Goal: Task Accomplishment & Management: Manage account settings

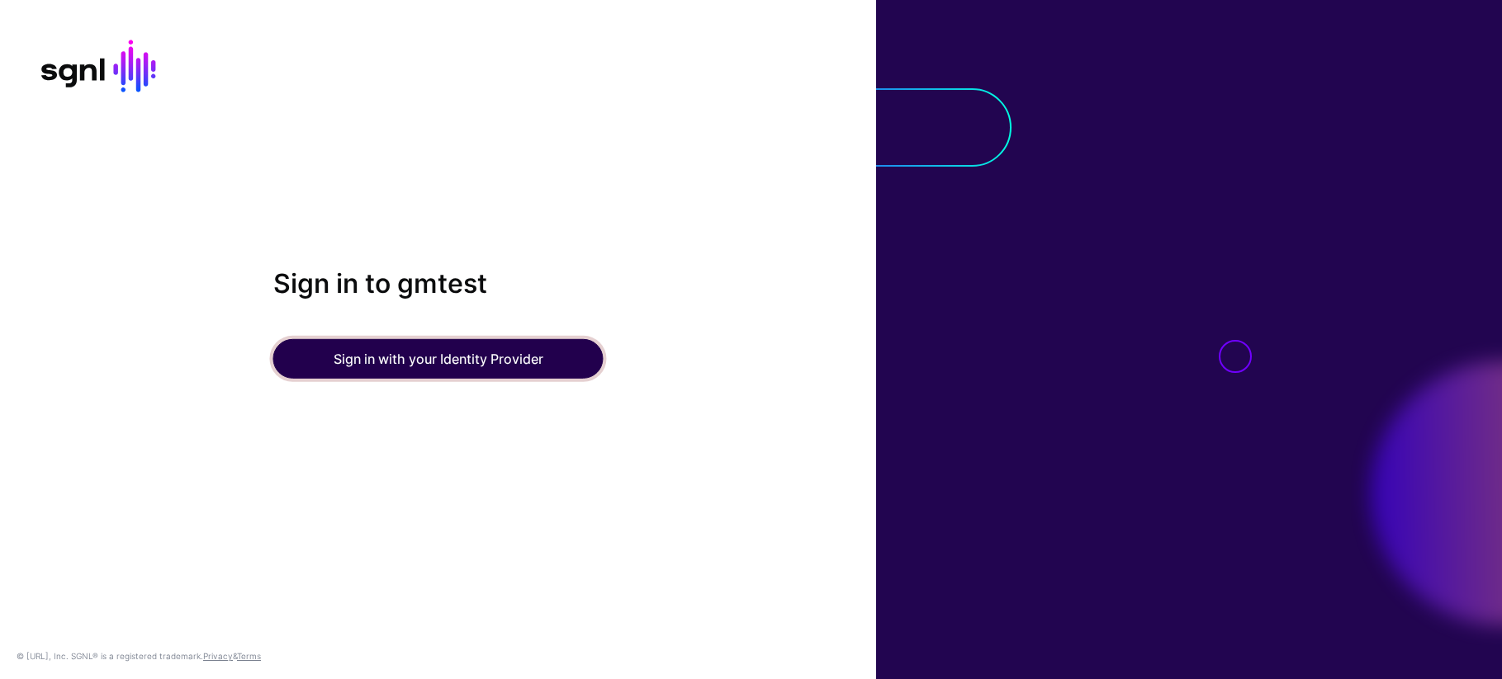
click at [465, 359] on button "Sign in with your Identity Provider" at bounding box center [438, 359] width 330 height 40
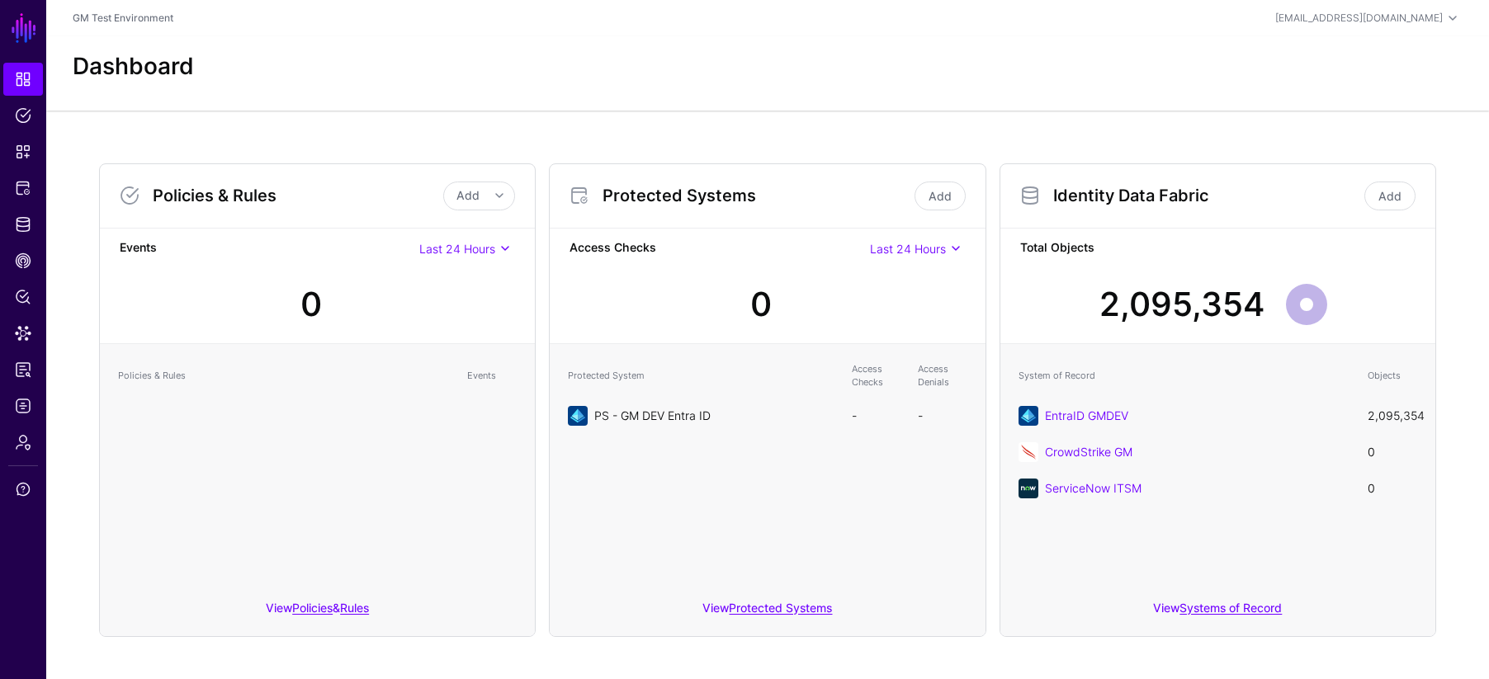
click at [642, 418] on link "PS - GM DEV Entra ID" at bounding box center [652, 416] width 116 height 14
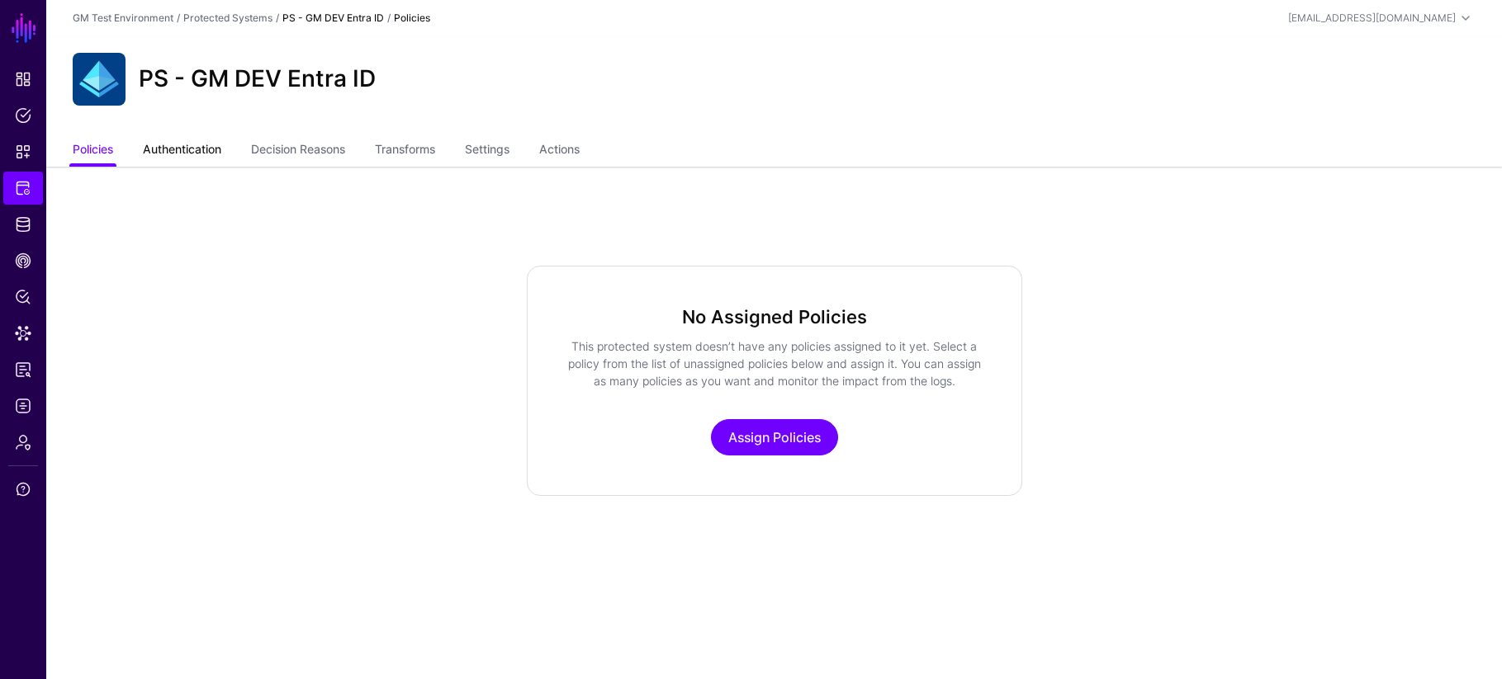
click at [182, 151] on link "Authentication" at bounding box center [182, 150] width 78 height 31
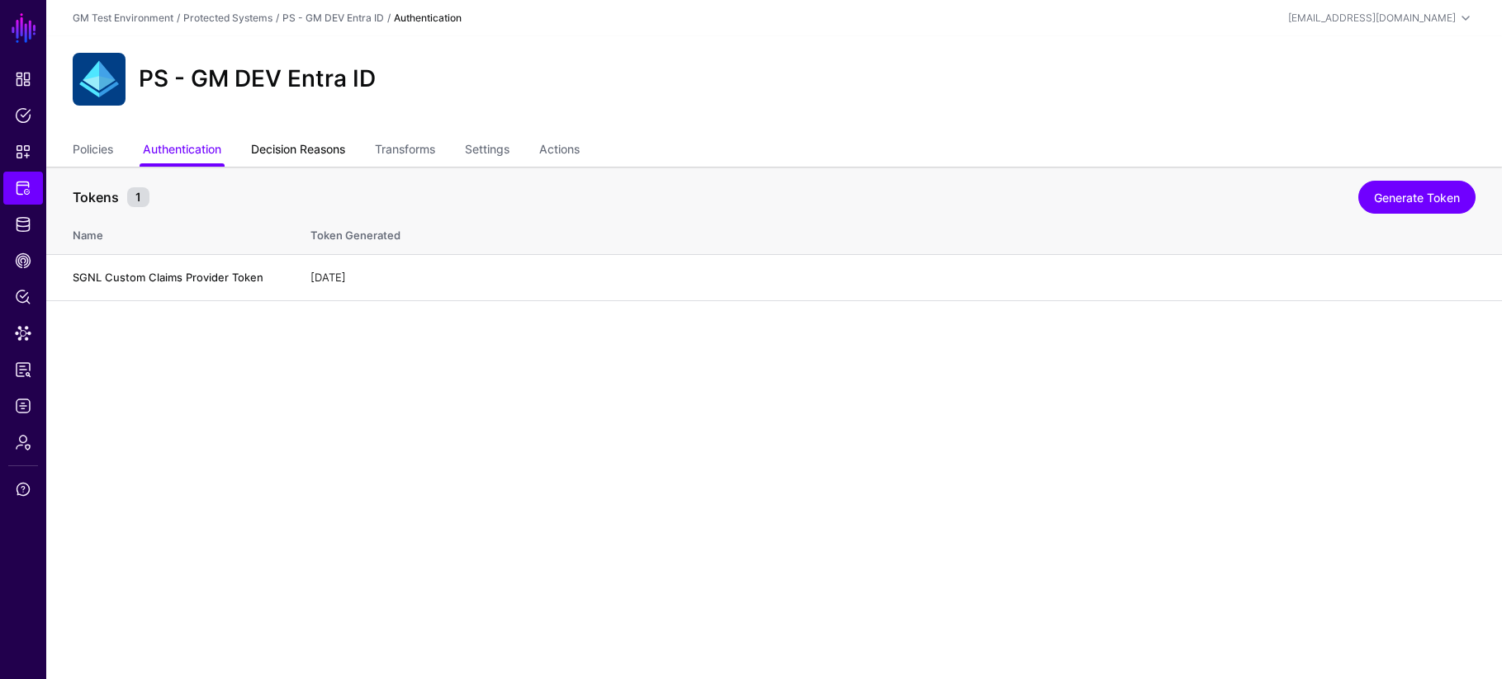
click at [296, 154] on link "Decision Reasons" at bounding box center [298, 150] width 94 height 31
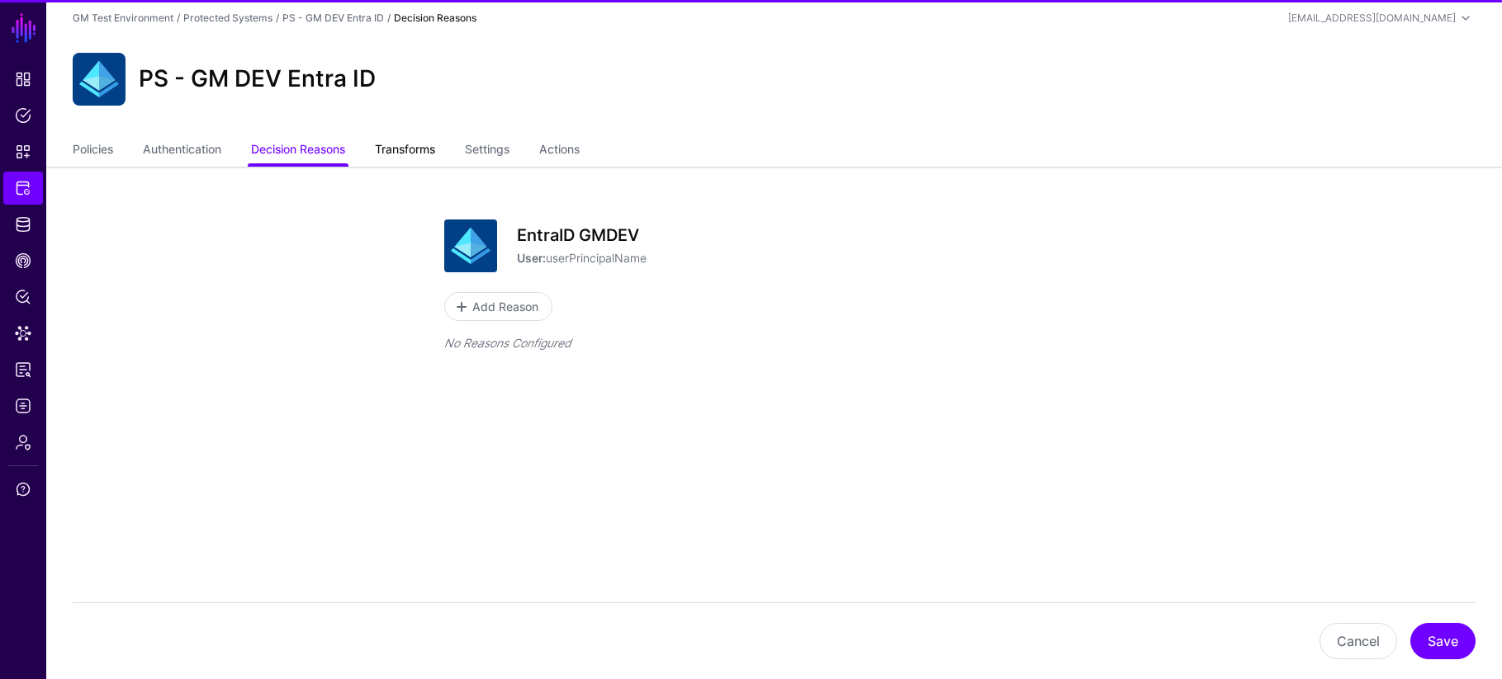
click at [389, 151] on link "Transforms" at bounding box center [405, 150] width 60 height 31
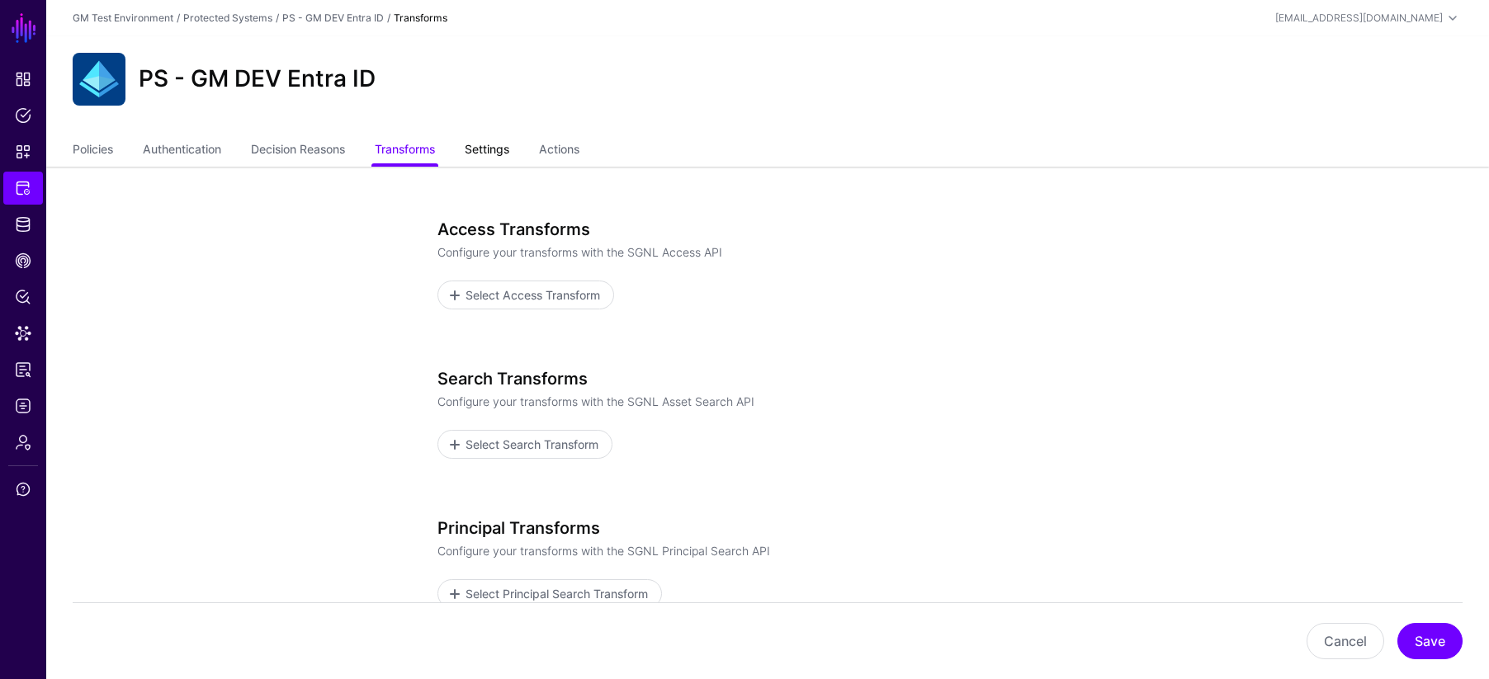
click at [483, 150] on link "Settings" at bounding box center [487, 150] width 45 height 31
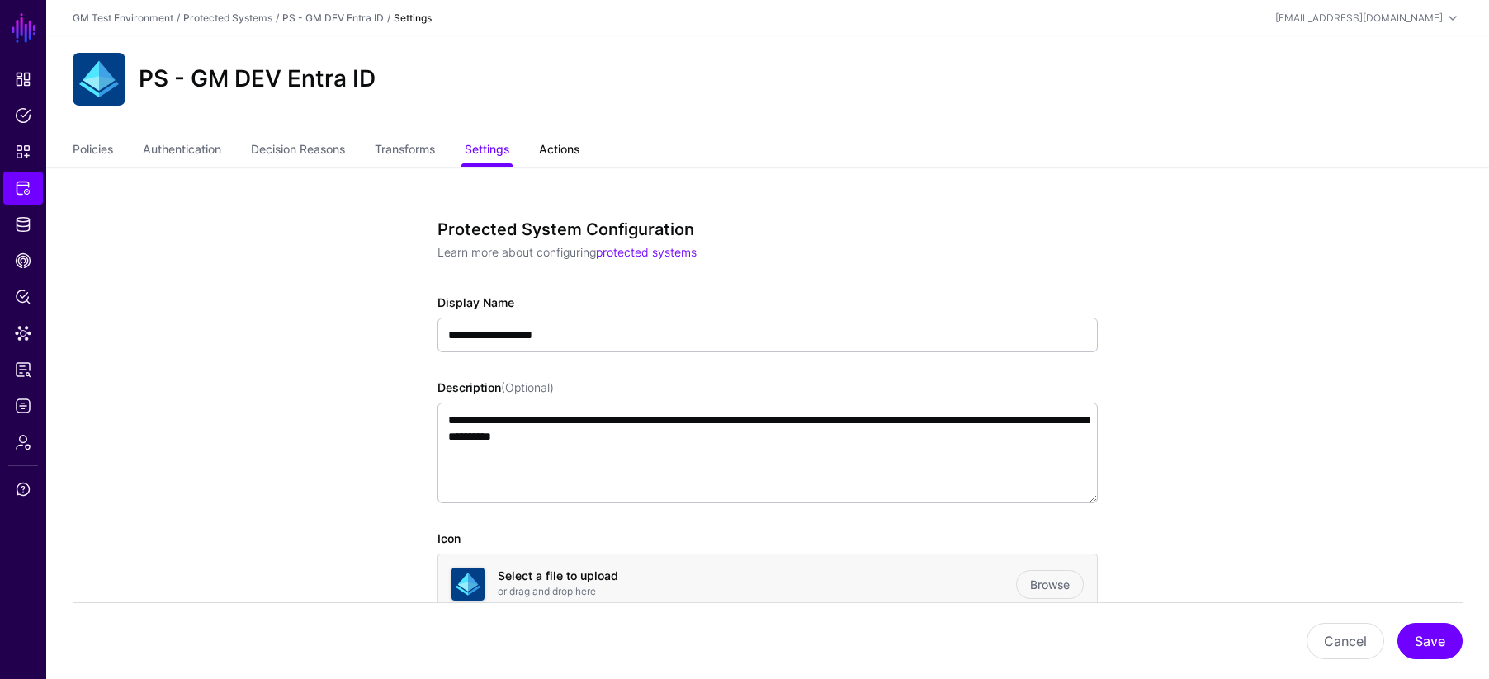
click at [558, 151] on link "Actions" at bounding box center [559, 150] width 40 height 31
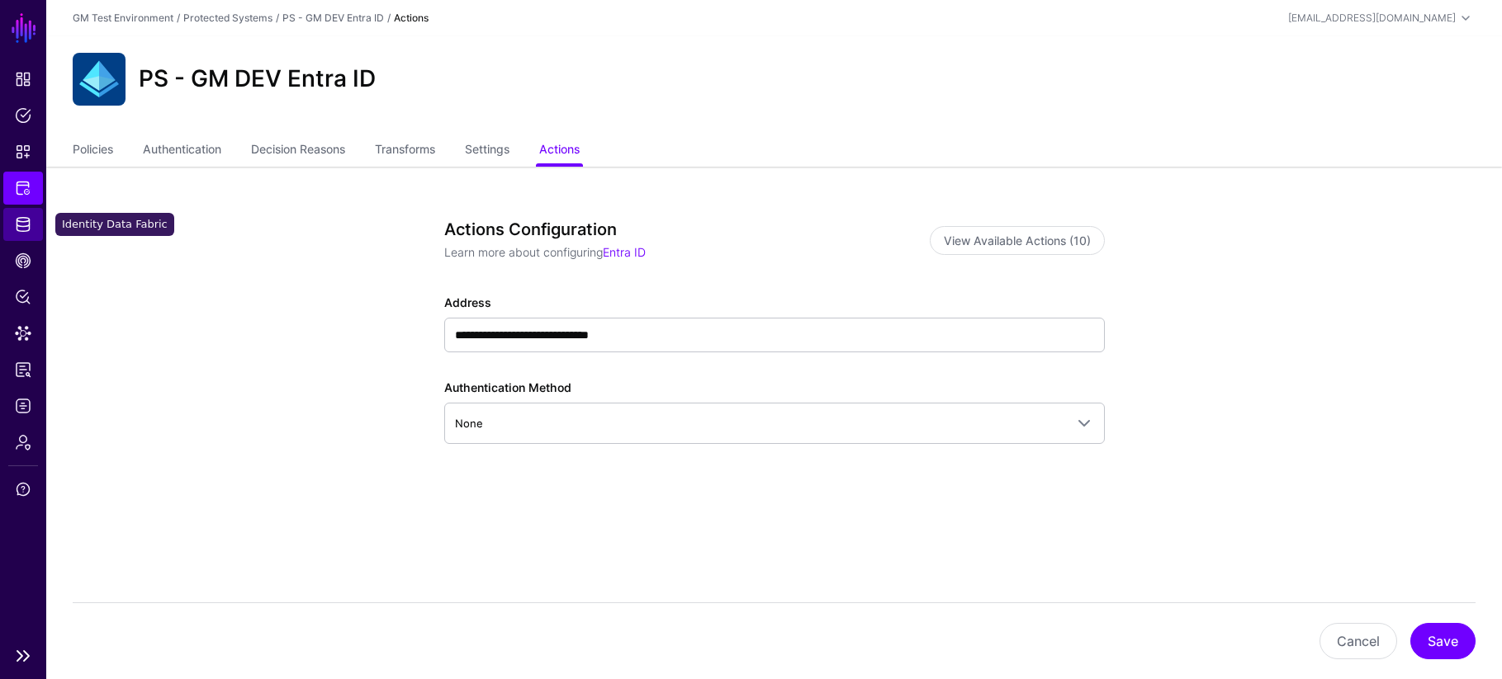
click at [23, 227] on span "Identity Data Fabric" at bounding box center [23, 224] width 17 height 17
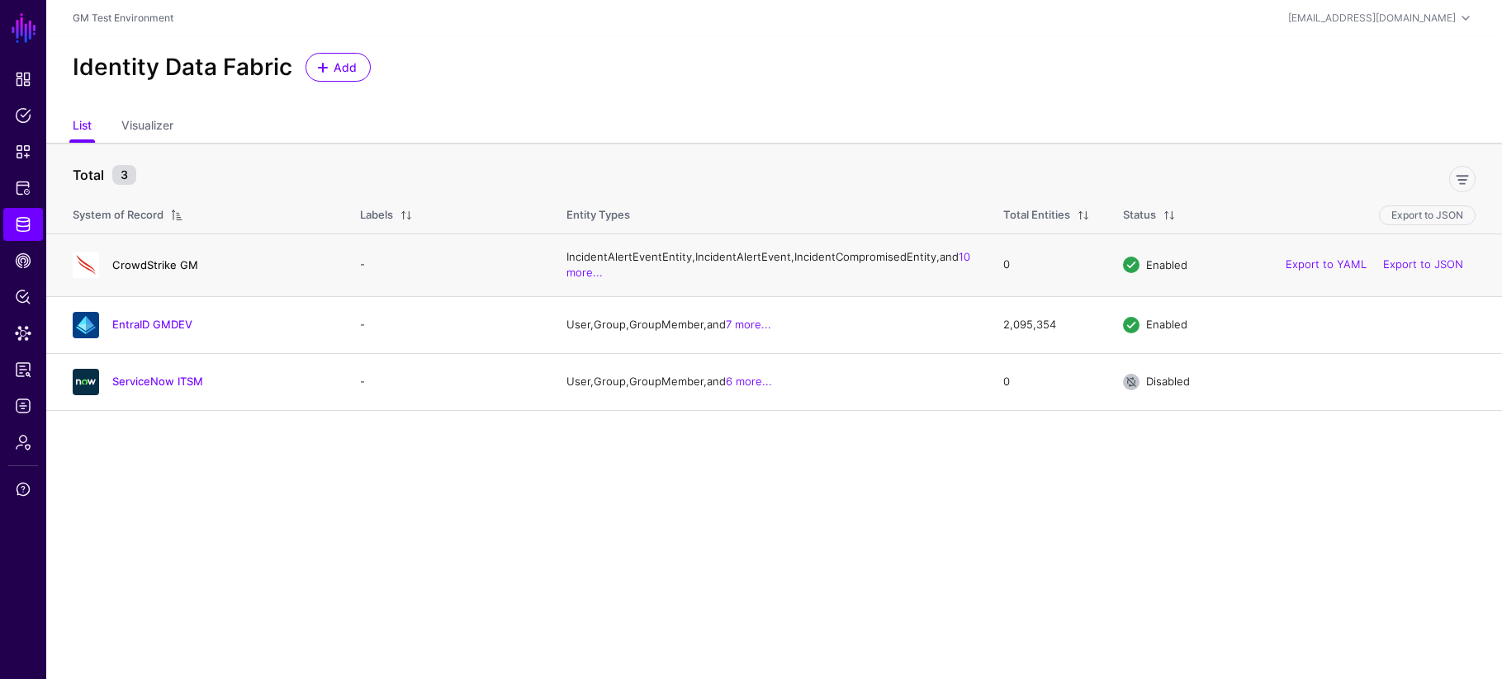
click at [161, 272] on link "CrowdStrike GM" at bounding box center [155, 264] width 86 height 13
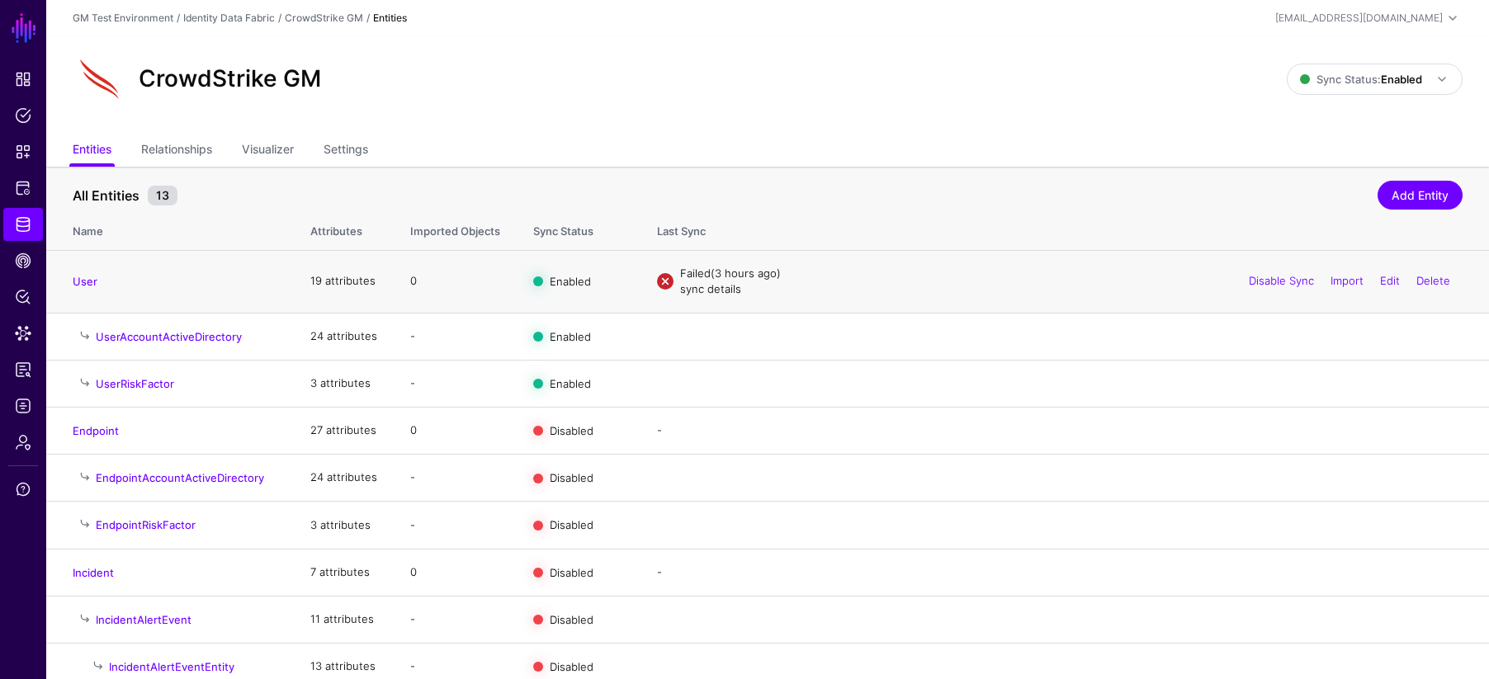
click at [704, 292] on link "sync details" at bounding box center [710, 288] width 61 height 13
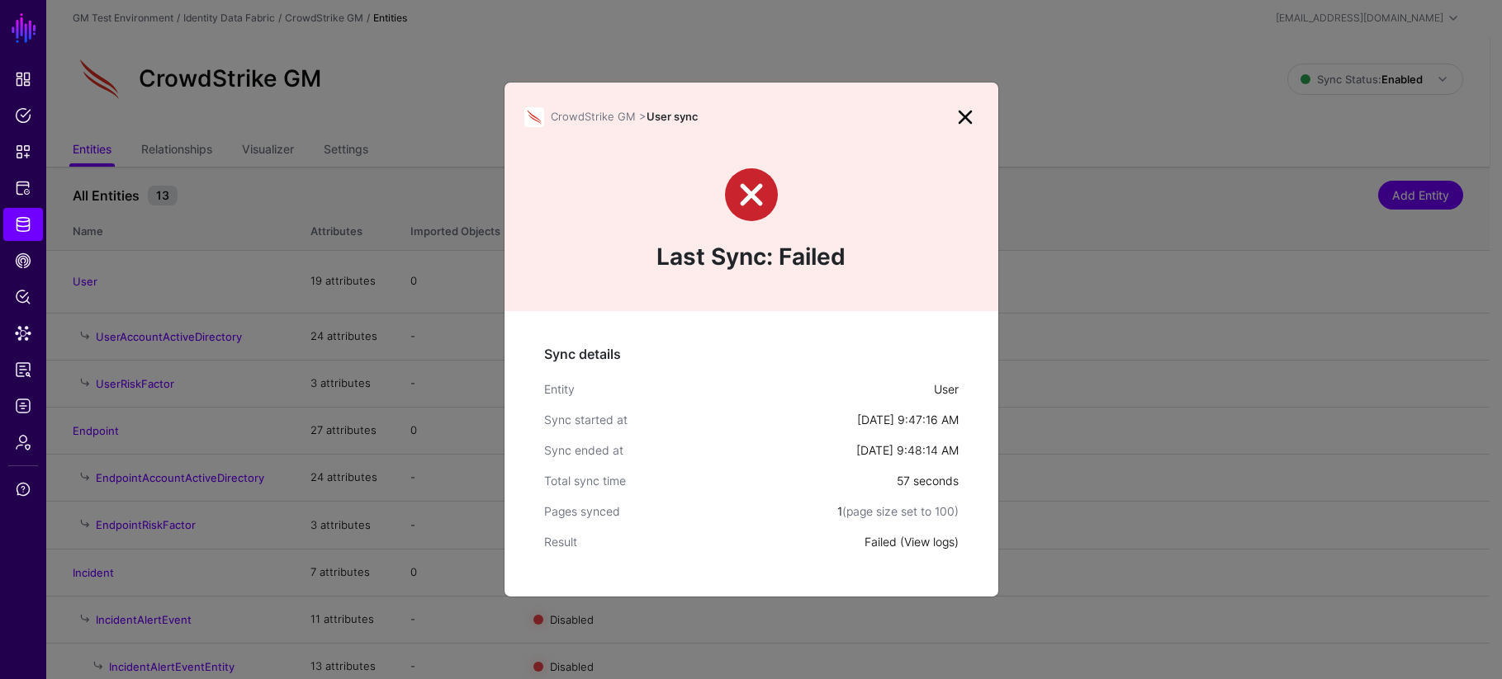
click at [922, 545] on link "View logs" at bounding box center [929, 542] width 50 height 14
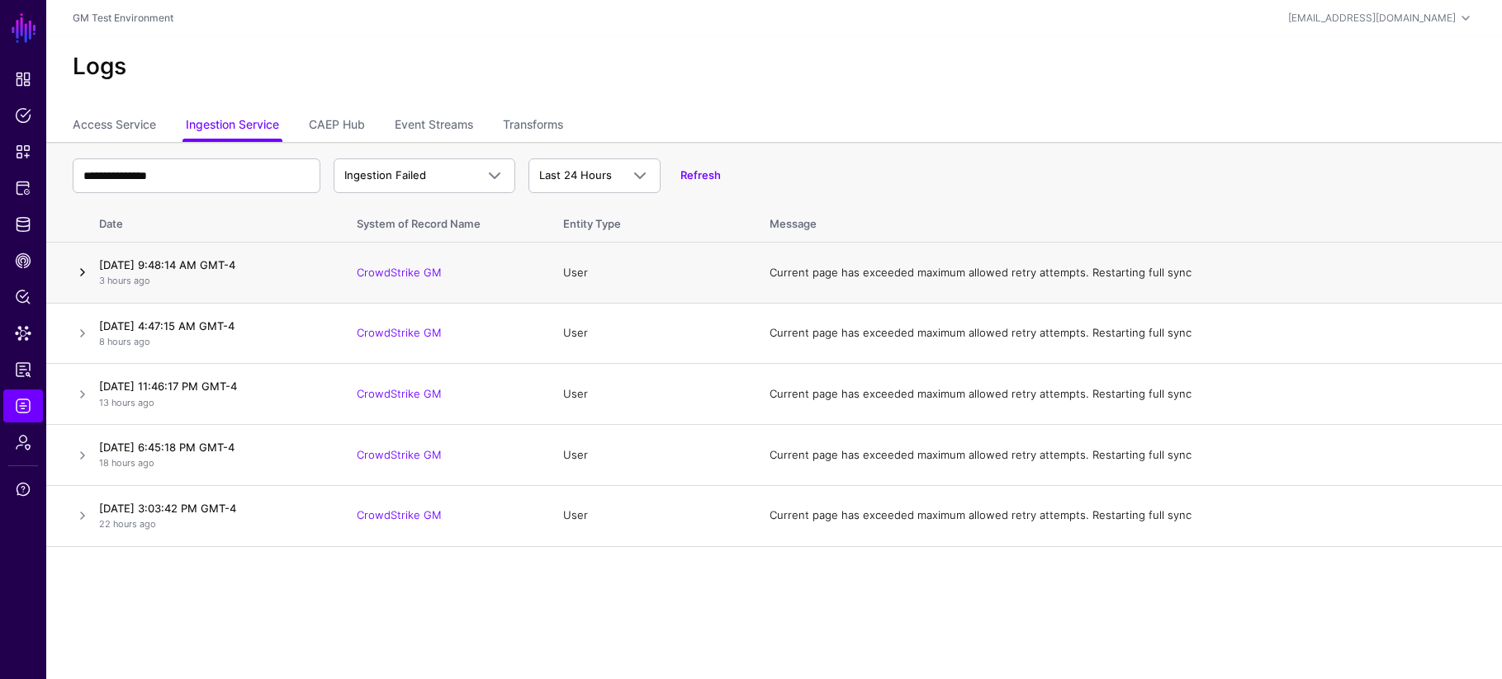
click at [83, 272] on link at bounding box center [83, 273] width 20 height 20
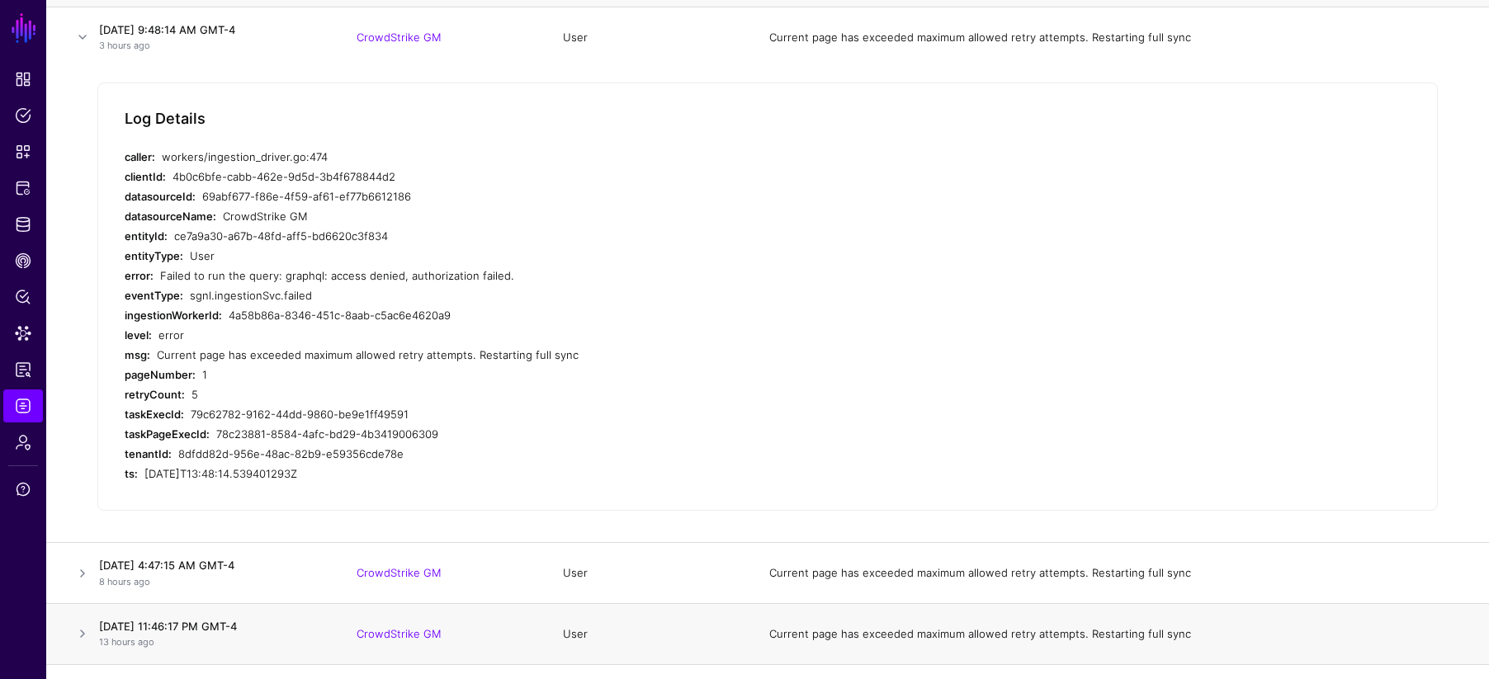
scroll to position [231, 0]
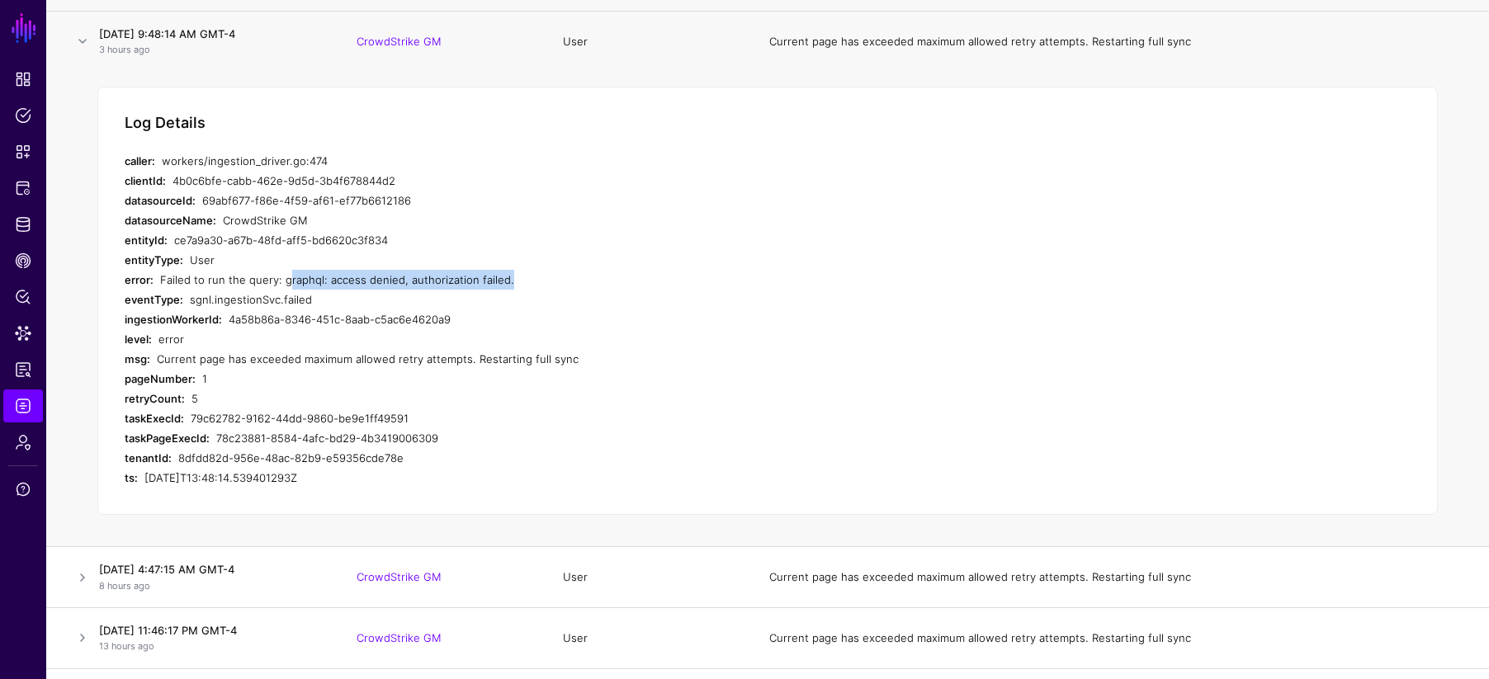
drag, startPoint x: 282, startPoint y: 281, endPoint x: 357, endPoint y: 329, distance: 89.5
click at [498, 282] on div "Failed to run the query: graphql: access denied, authorization failed." at bounding box center [472, 280] width 625 height 20
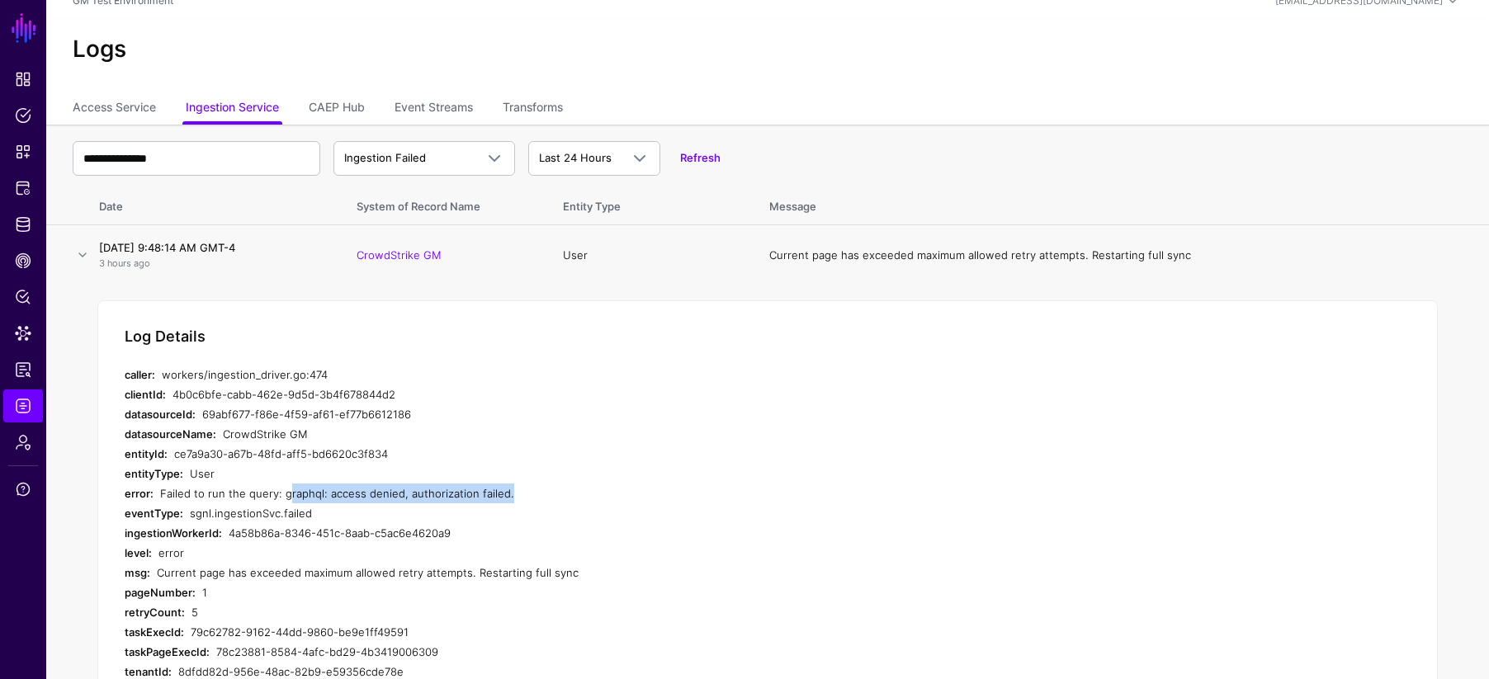
scroll to position [0, 0]
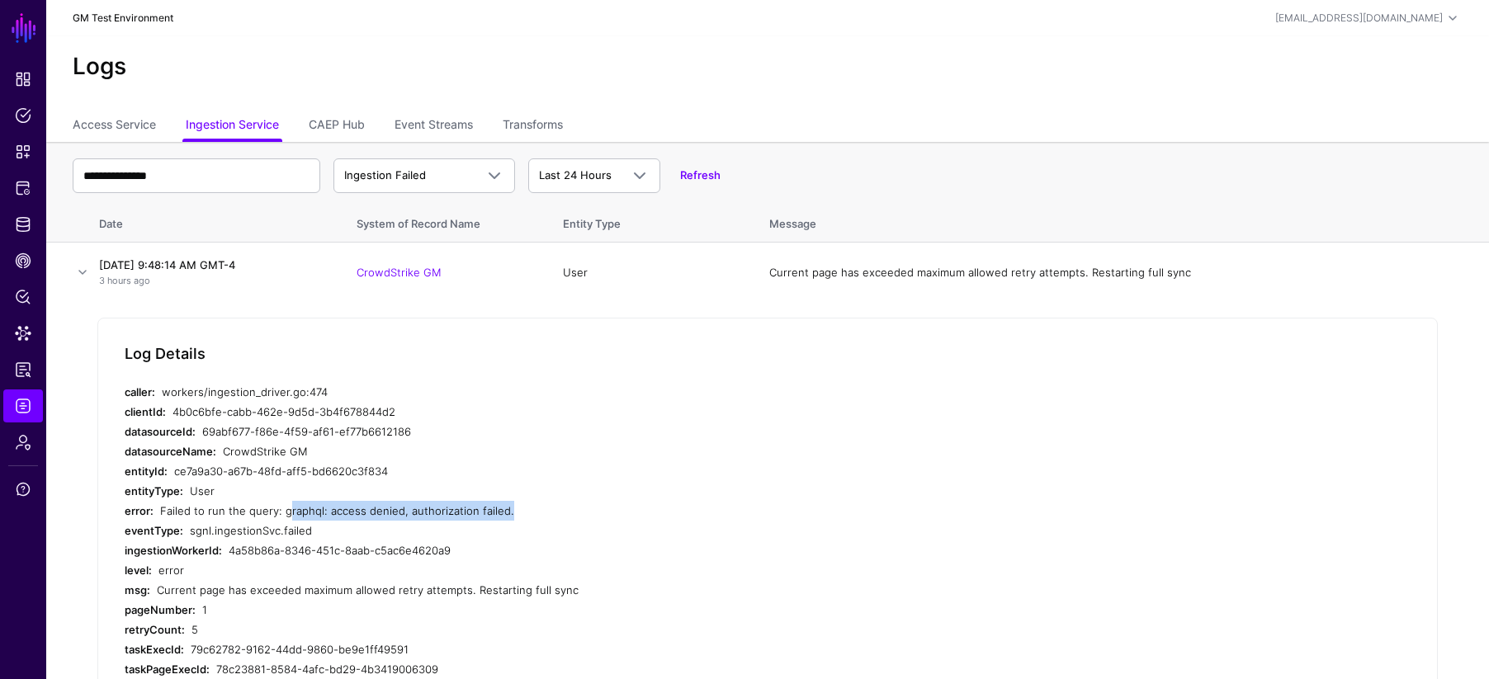
click at [125, 18] on link "GM Test Environment" at bounding box center [123, 18] width 101 height 12
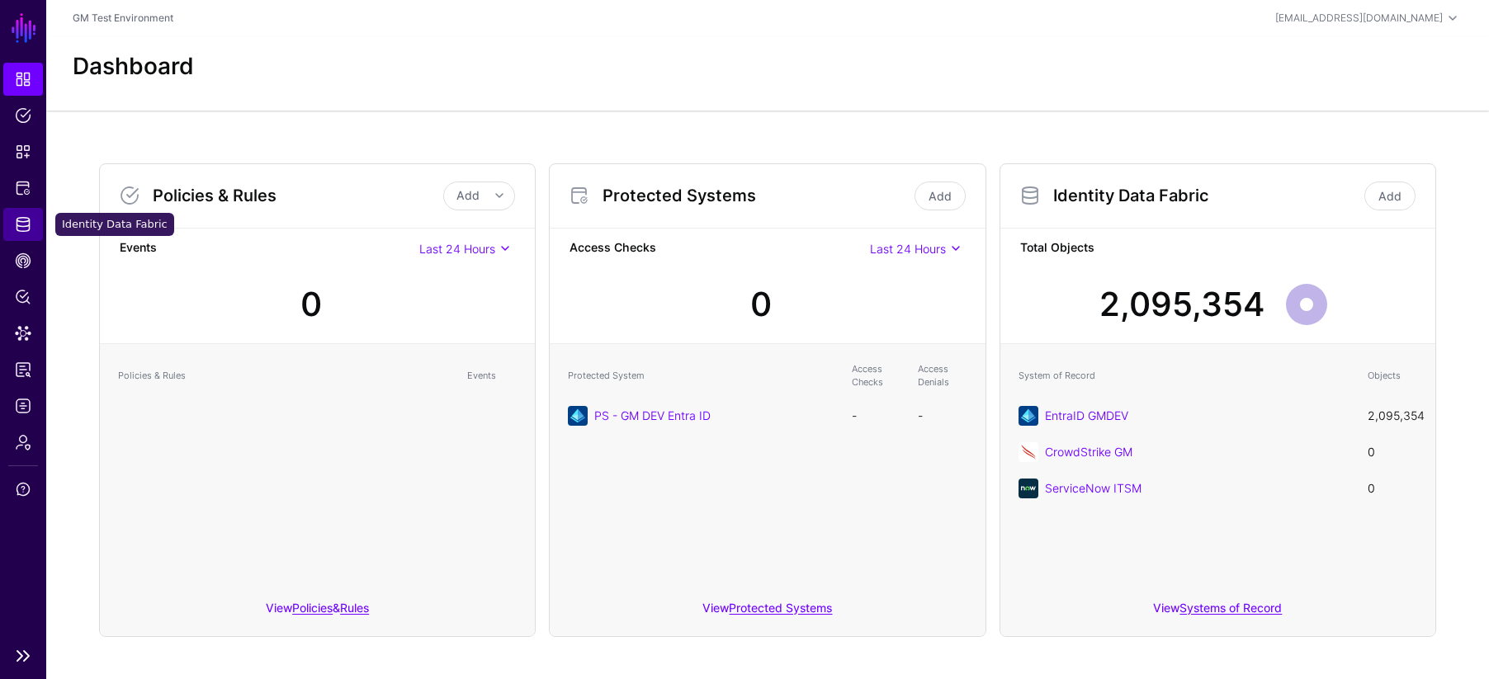
click at [26, 225] on span "Identity Data Fabric" at bounding box center [23, 224] width 17 height 17
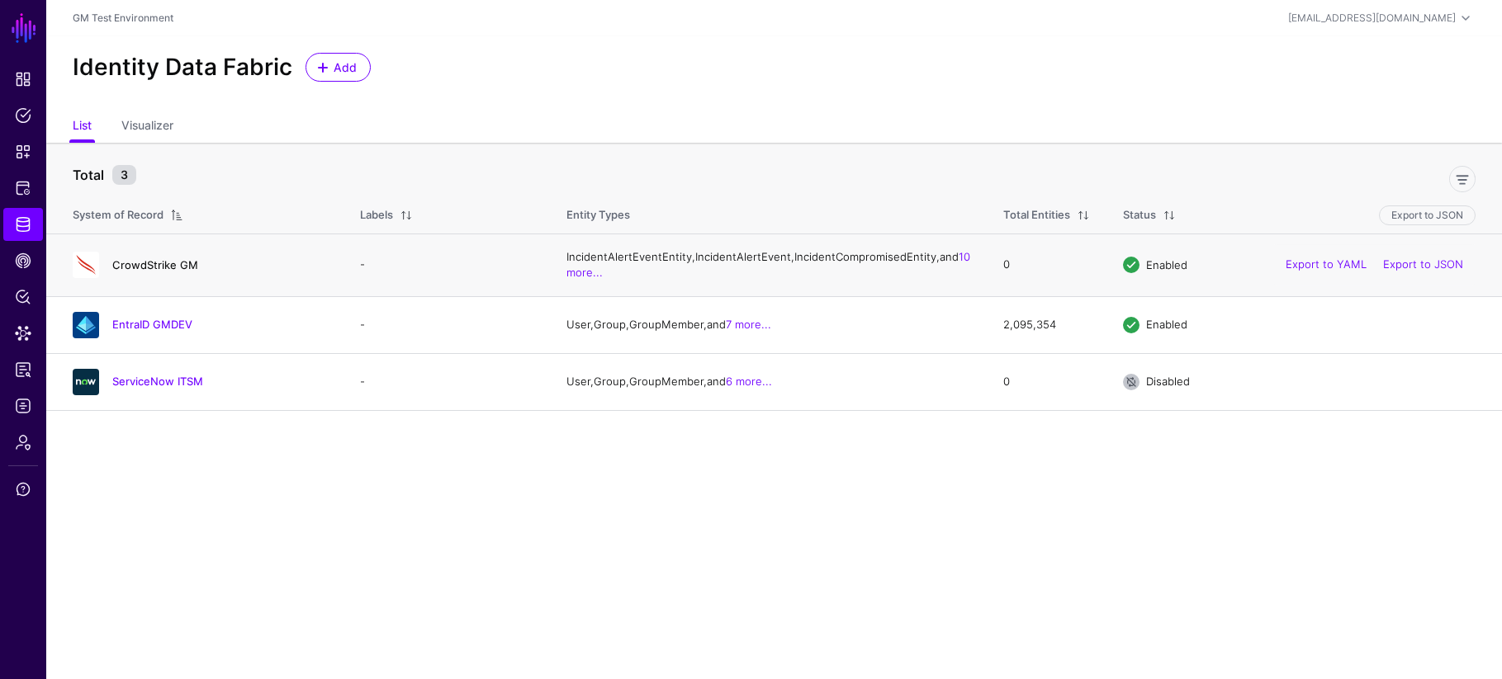
click at [158, 272] on link "CrowdStrike GM" at bounding box center [155, 264] width 86 height 13
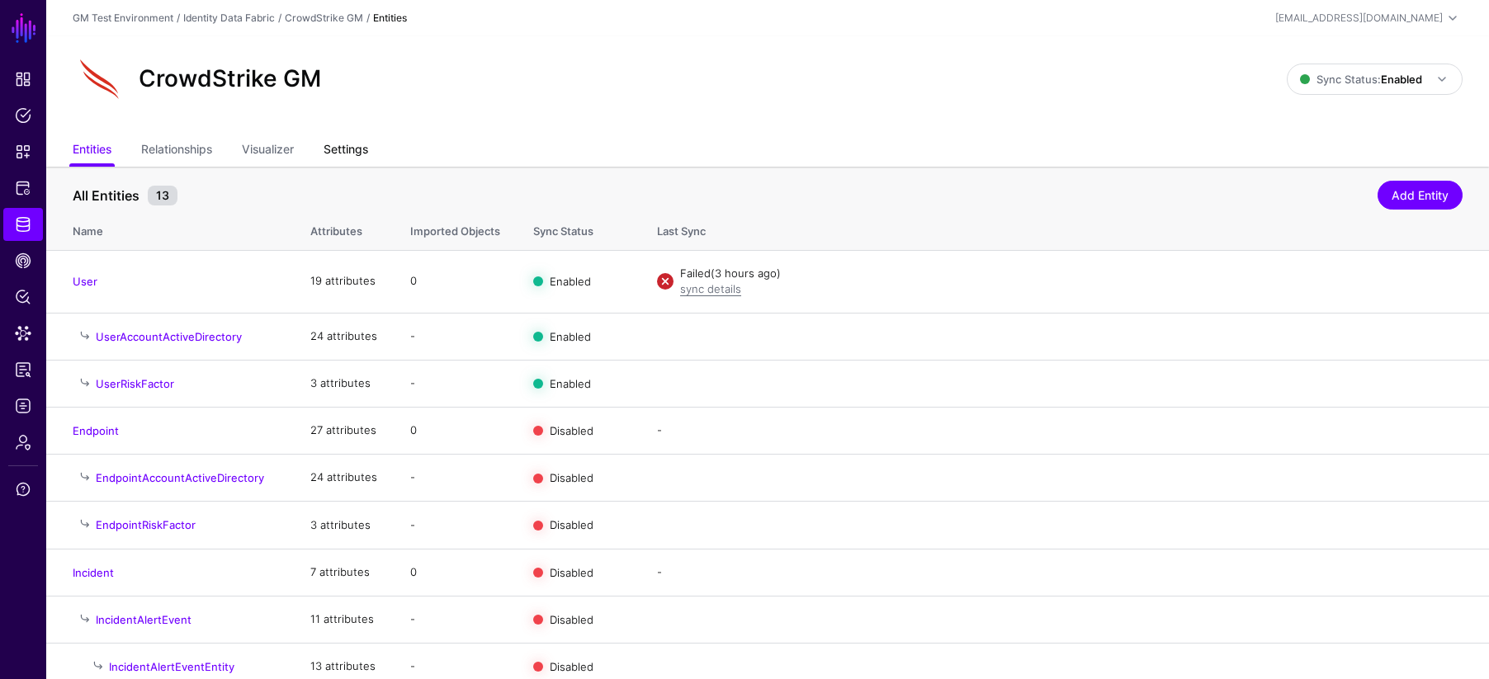
click at [359, 152] on link "Settings" at bounding box center [346, 150] width 45 height 31
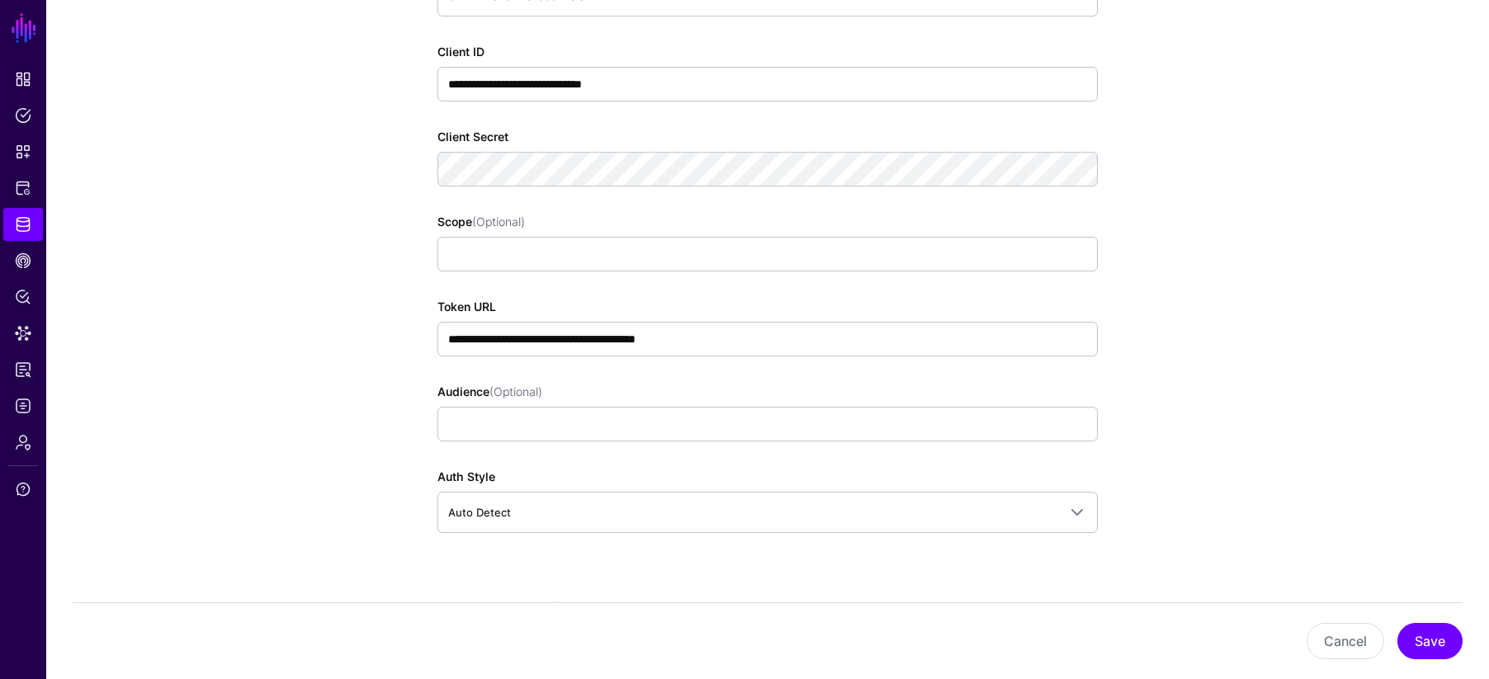
scroll to position [1133, 0]
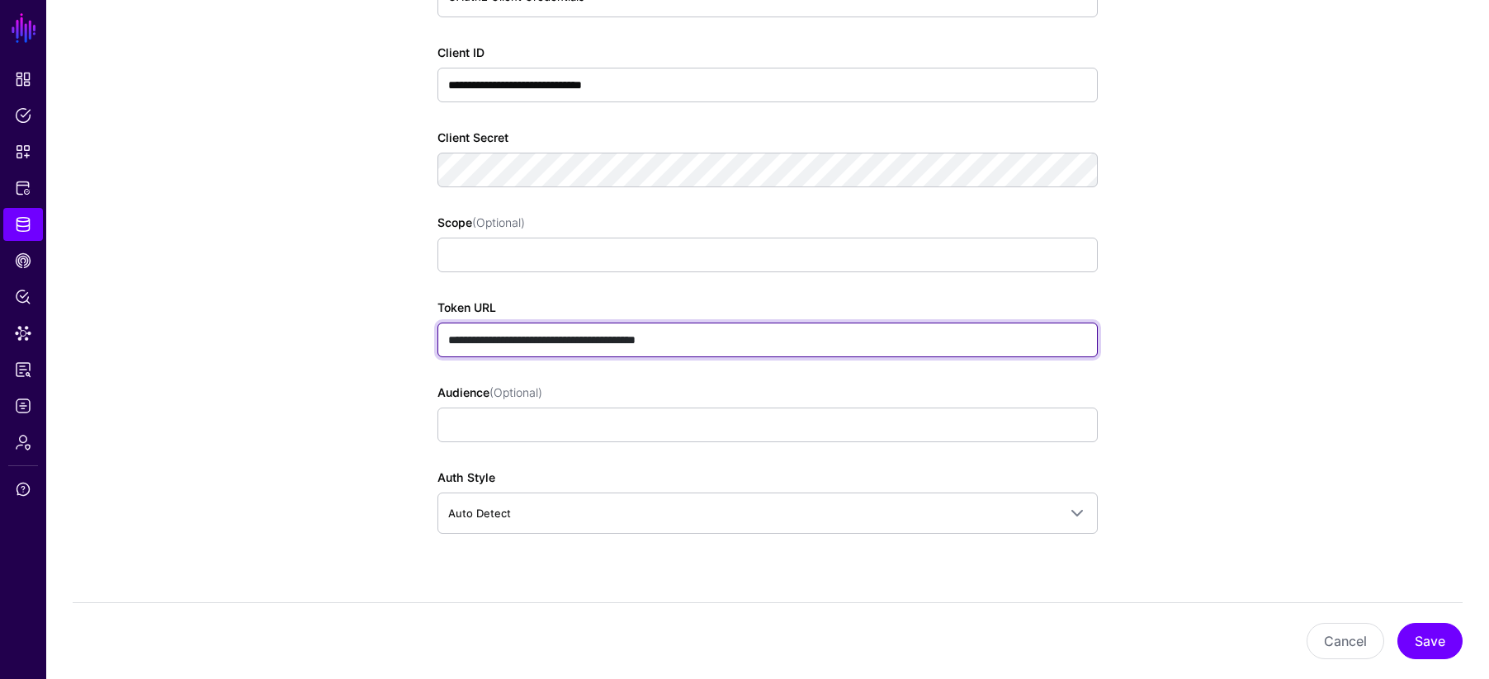
drag, startPoint x: 682, startPoint y: 340, endPoint x: 422, endPoint y: 335, distance: 260.1
click at [422, 335] on div "**********" at bounding box center [768, 333] width 766 height 2599
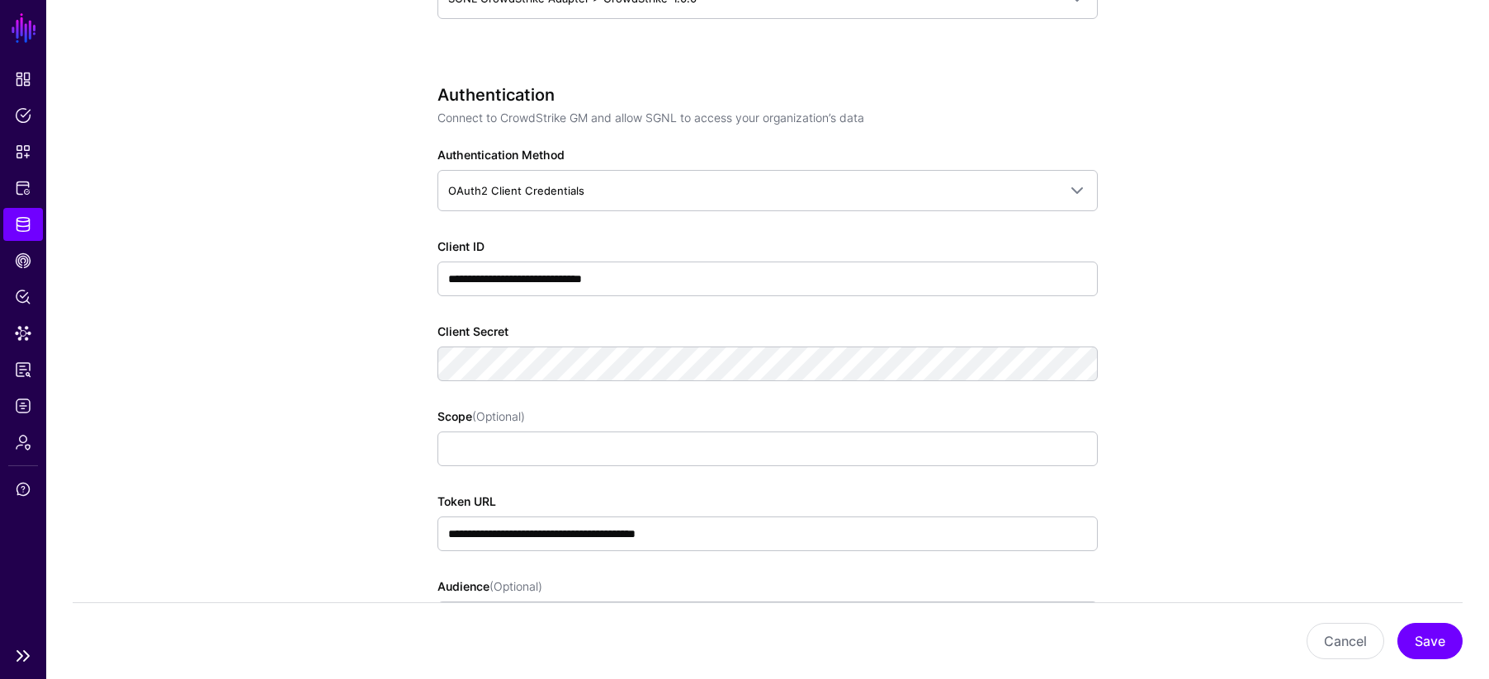
scroll to position [938, 0]
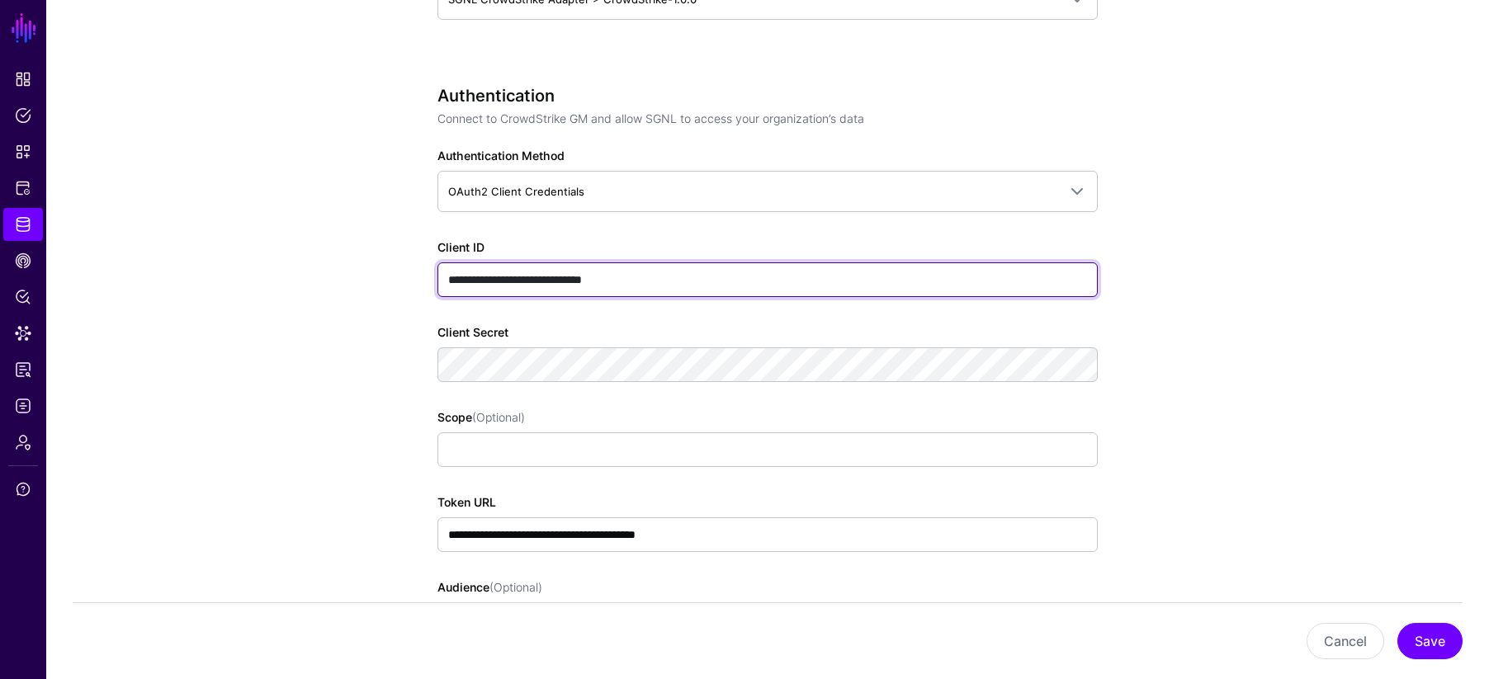
drag, startPoint x: 672, startPoint y: 281, endPoint x: 451, endPoint y: 285, distance: 221.3
click at [451, 285] on input "**********" at bounding box center [768, 280] width 660 height 35
